Goal: Find specific page/section: Find specific page/section

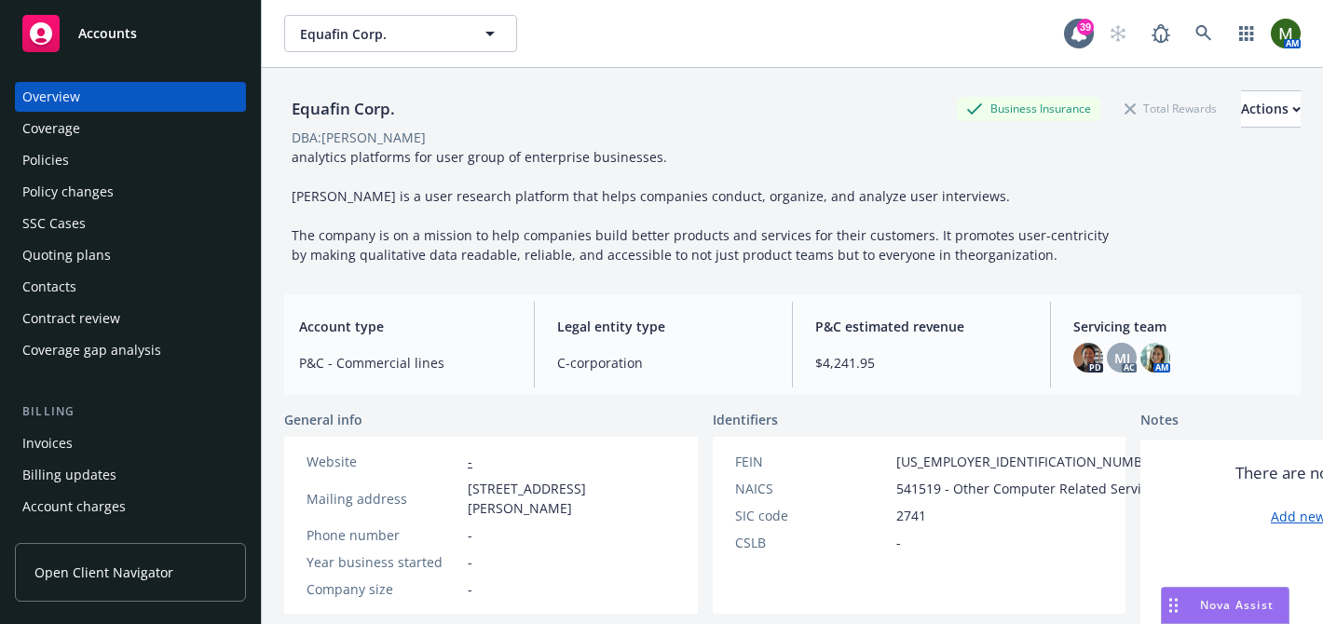
click at [82, 152] on div "Policies" at bounding box center [130, 160] width 216 height 30
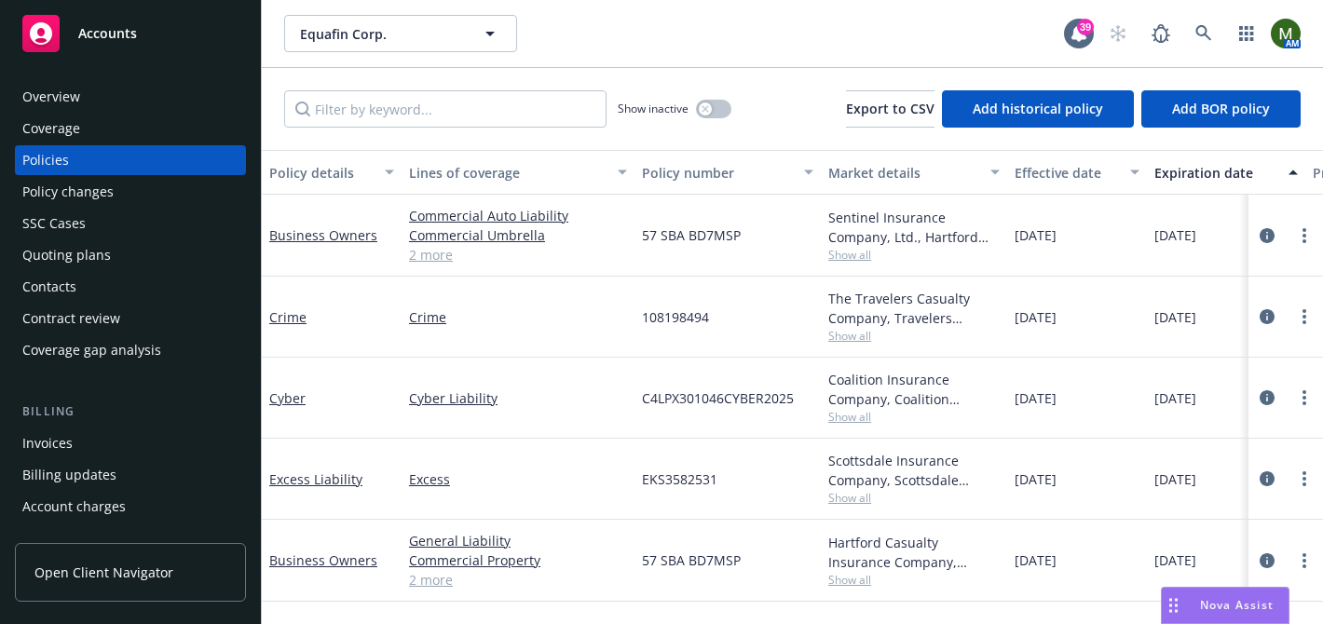
click at [659, 481] on span "EKS3582531" at bounding box center [679, 480] width 75 height 20
copy span "EKS3582531"
click at [285, 482] on link "Excess Liability" at bounding box center [315, 480] width 93 height 18
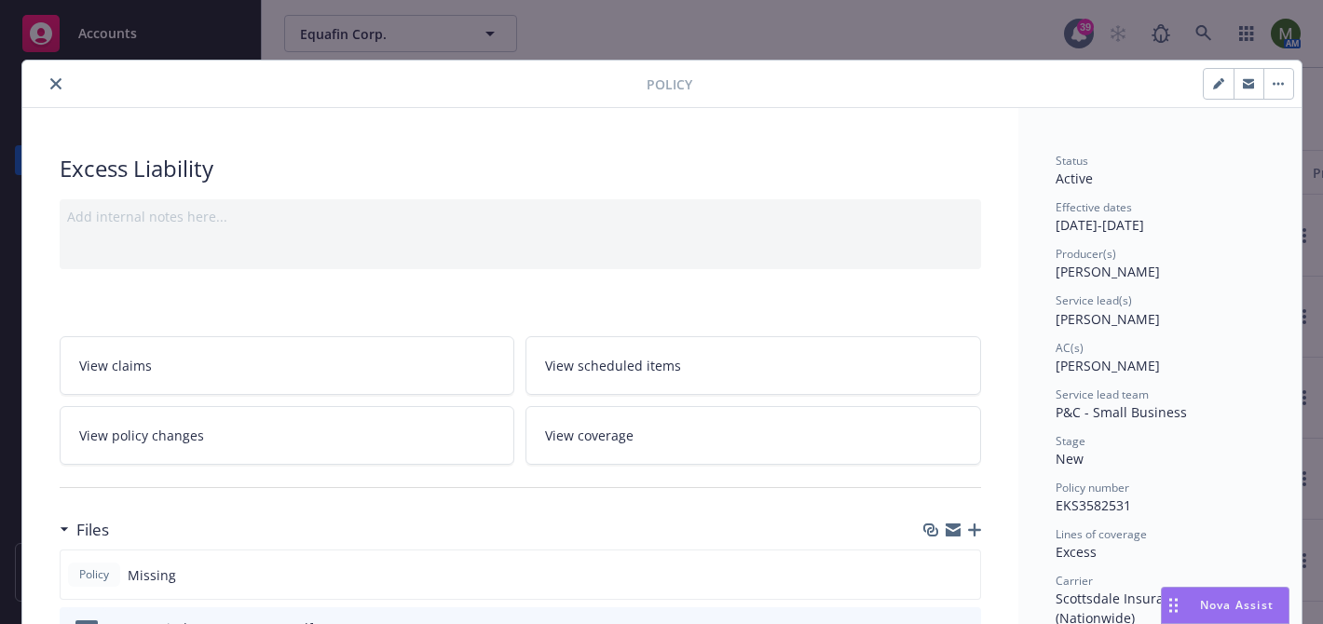
click at [55, 85] on icon "close" at bounding box center [55, 83] width 11 height 11
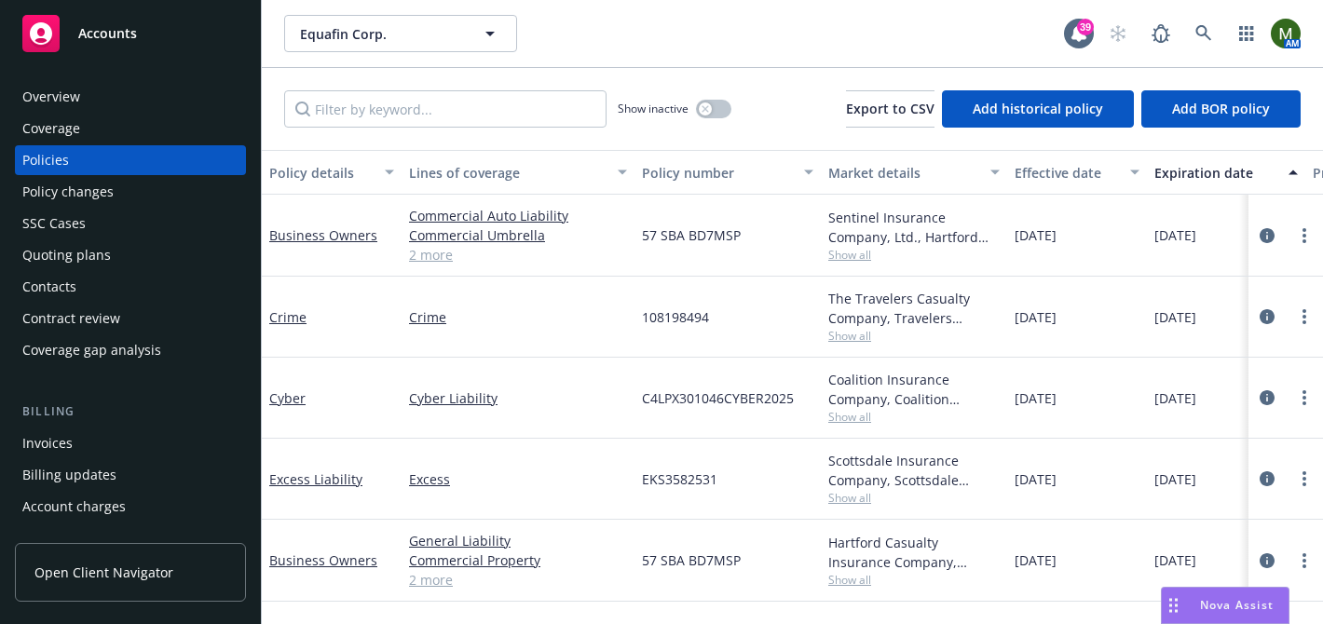
click at [658, 478] on span "EKS3582531" at bounding box center [679, 480] width 75 height 20
copy span "EKS3582531"
